Goal: Task Accomplishment & Management: Manage account settings

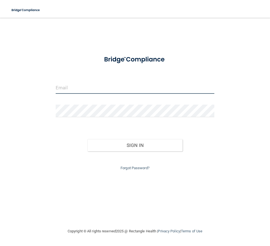
click at [137, 89] on input "email" at bounding box center [135, 87] width 158 height 13
type input "[EMAIL_ADDRESS][DOMAIN_NAME]"
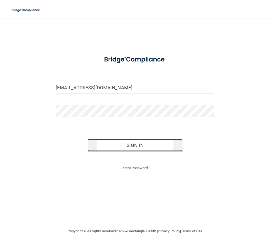
click at [141, 146] on button "Sign In" at bounding box center [134, 145] width 95 height 12
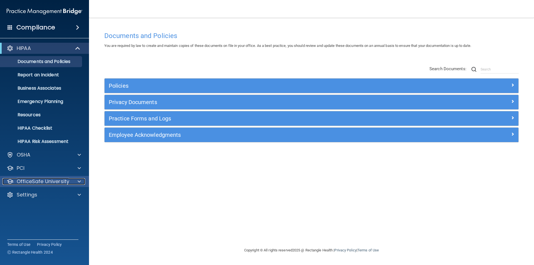
click at [48, 182] on p "OfficeSafe University" at bounding box center [43, 181] width 53 height 7
click at [79, 182] on span at bounding box center [79, 181] width 3 height 7
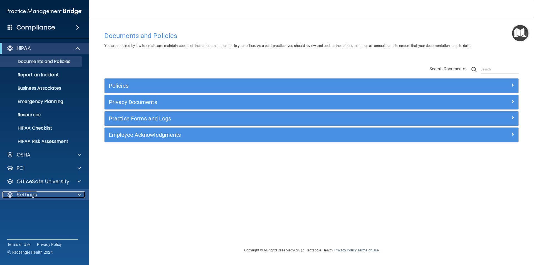
click at [80, 194] on span at bounding box center [79, 195] width 3 height 7
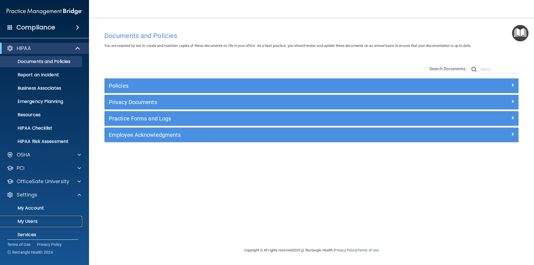
click at [41, 223] on p "My Users" at bounding box center [42, 222] width 76 height 6
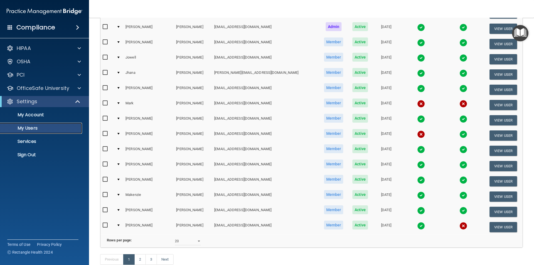
scroll to position [176, 0]
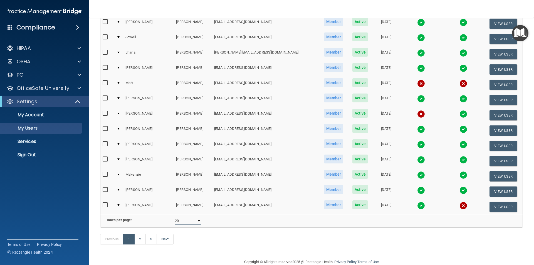
click at [175, 217] on select "10 20 30 40 all" at bounding box center [188, 221] width 26 height 8
select select "41"
click option "all" at bounding box center [0, 0] width 0 height 0
